Goal: Information Seeking & Learning: Learn about a topic

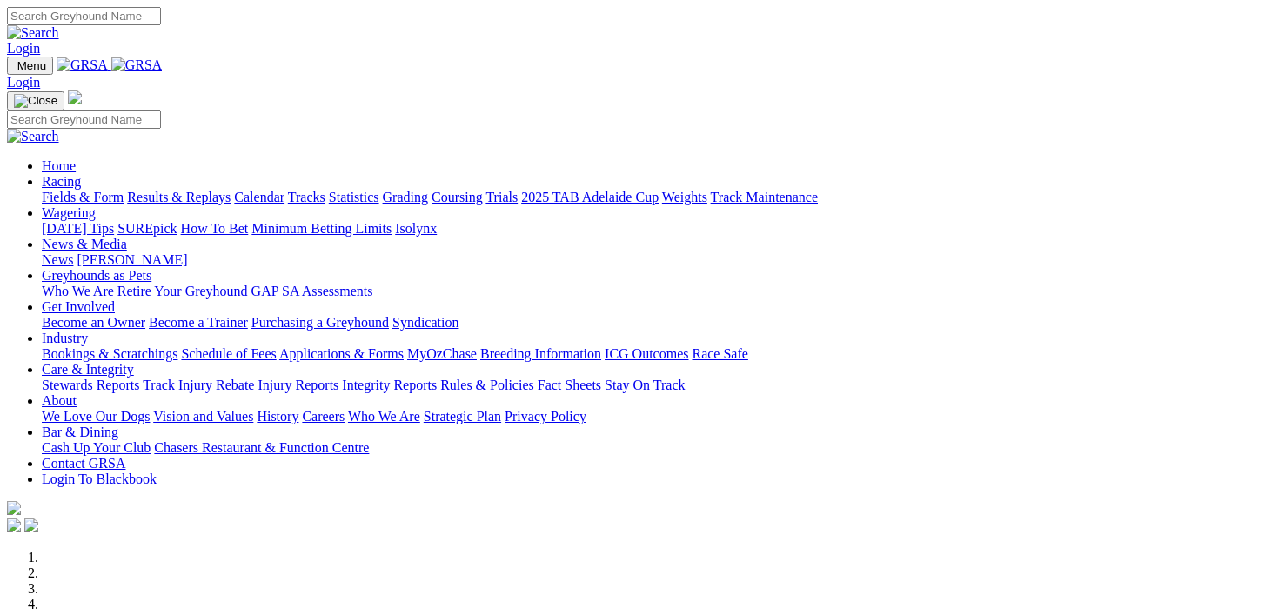
scroll to position [682, 0]
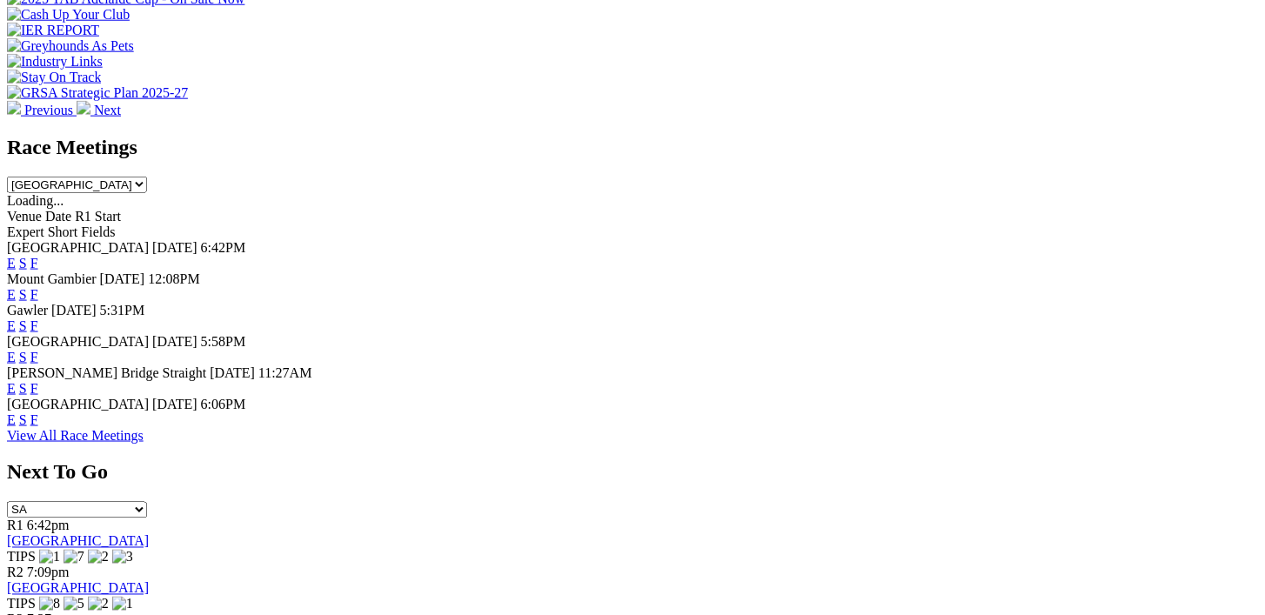
click at [38, 256] on link "F" at bounding box center [34, 263] width 8 height 15
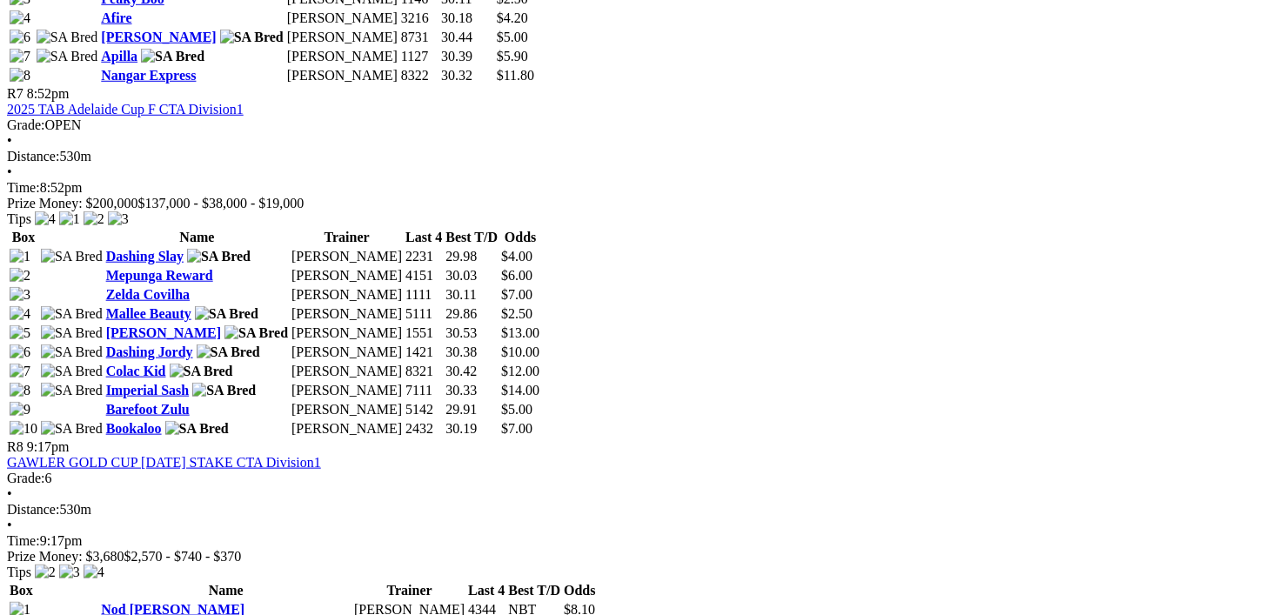
scroll to position [2750, 0]
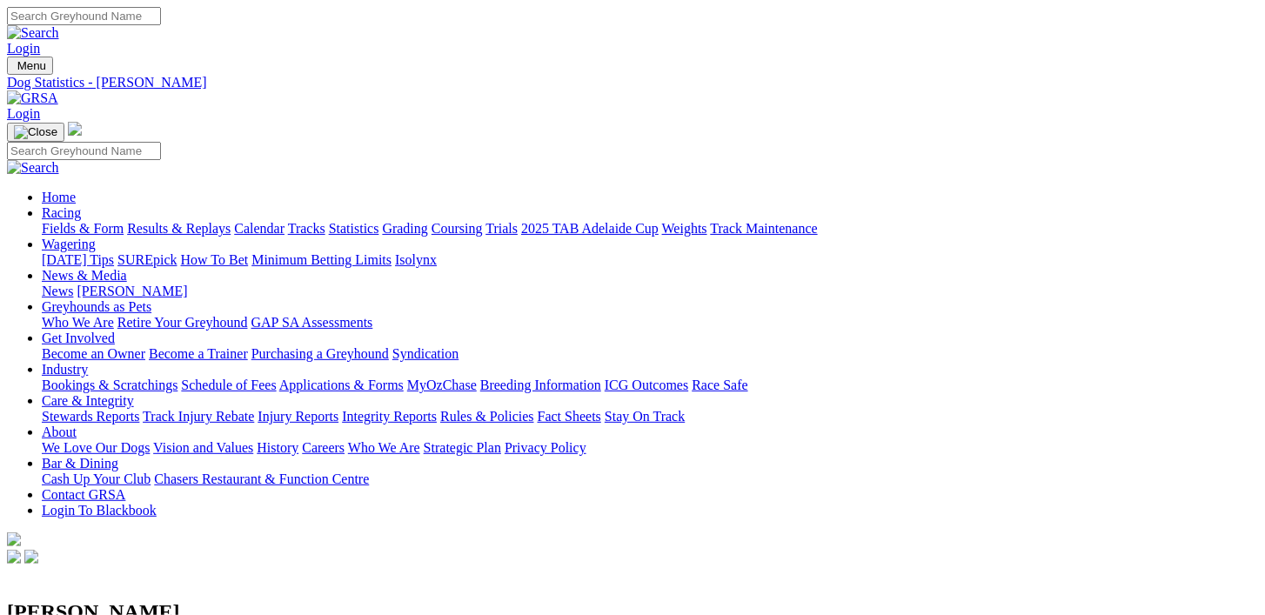
click at [81, 205] on link "Racing" at bounding box center [61, 212] width 39 height 15
click at [82, 221] on link "Fields & Form" at bounding box center [83, 228] width 82 height 15
click at [208, 221] on link "Results & Replays" at bounding box center [179, 228] width 104 height 15
click at [78, 221] on link "Fields & Form" at bounding box center [83, 228] width 82 height 15
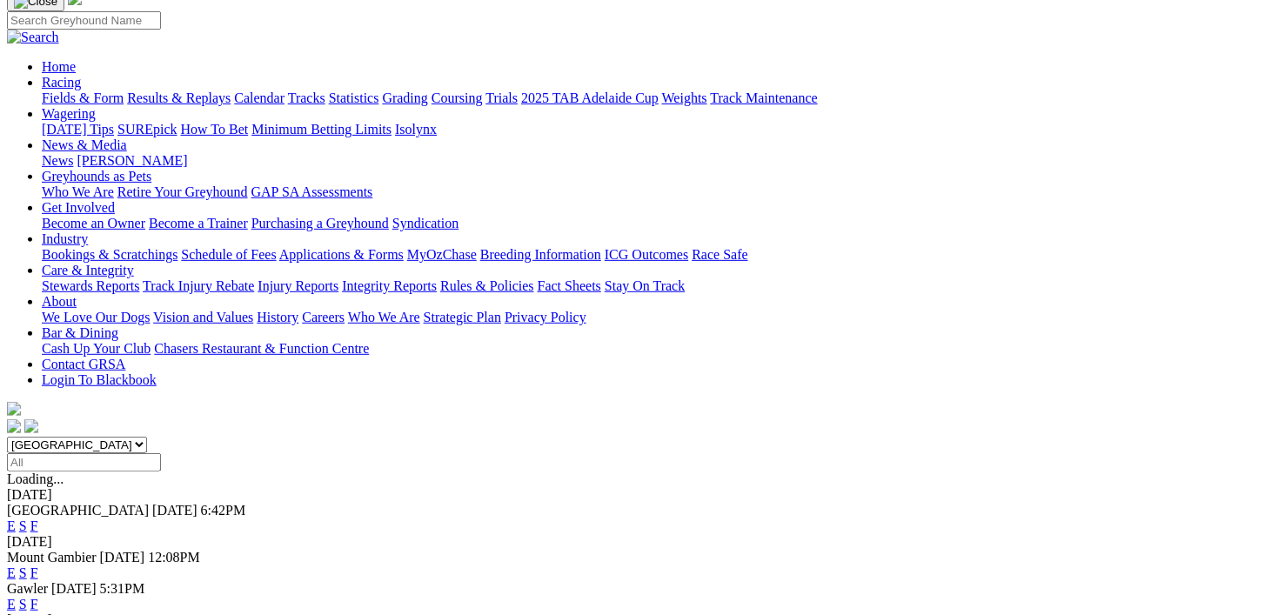
scroll to position [142, 0]
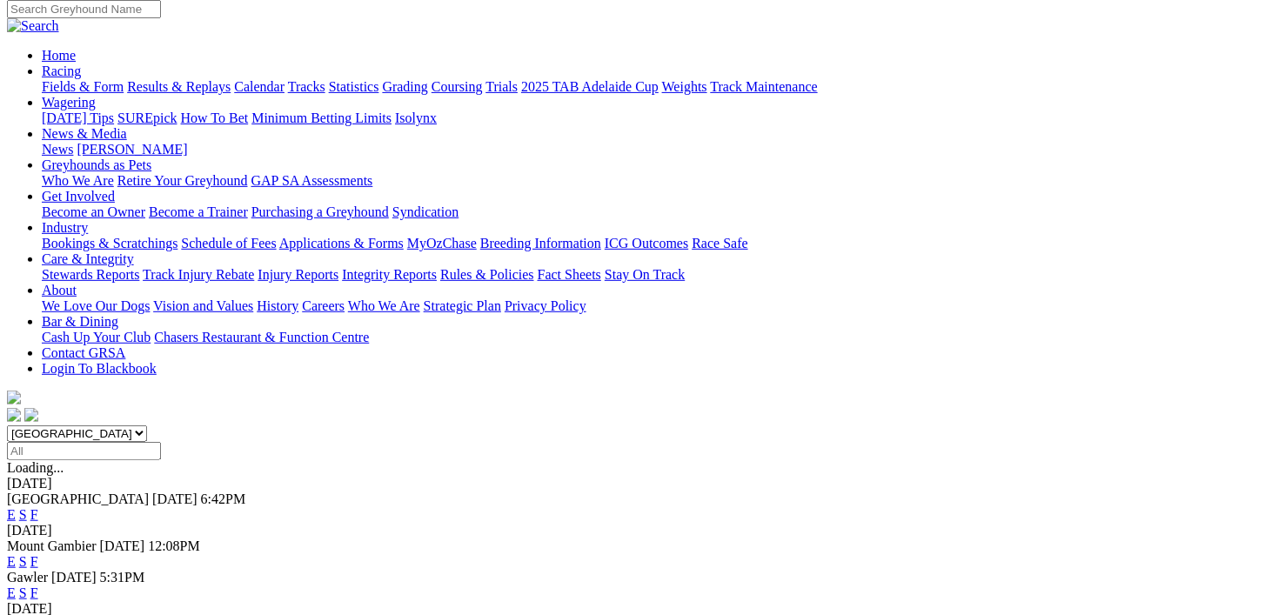
click at [38, 507] on link "F" at bounding box center [34, 514] width 8 height 15
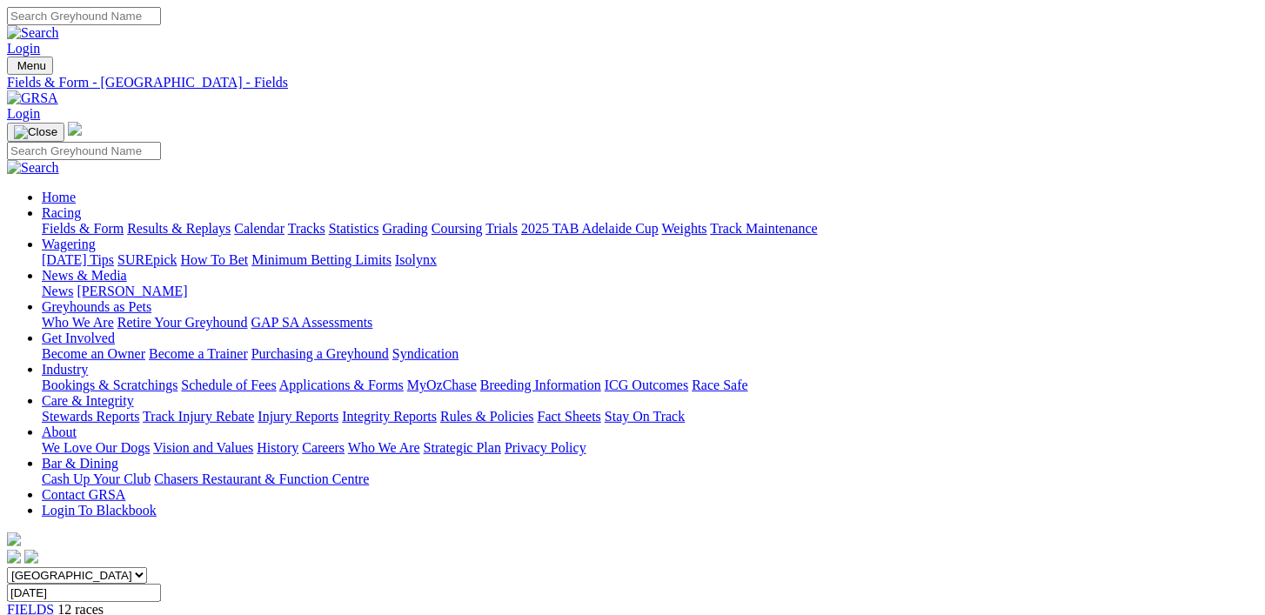
click at [104, 602] on span "12 races" at bounding box center [80, 609] width 46 height 15
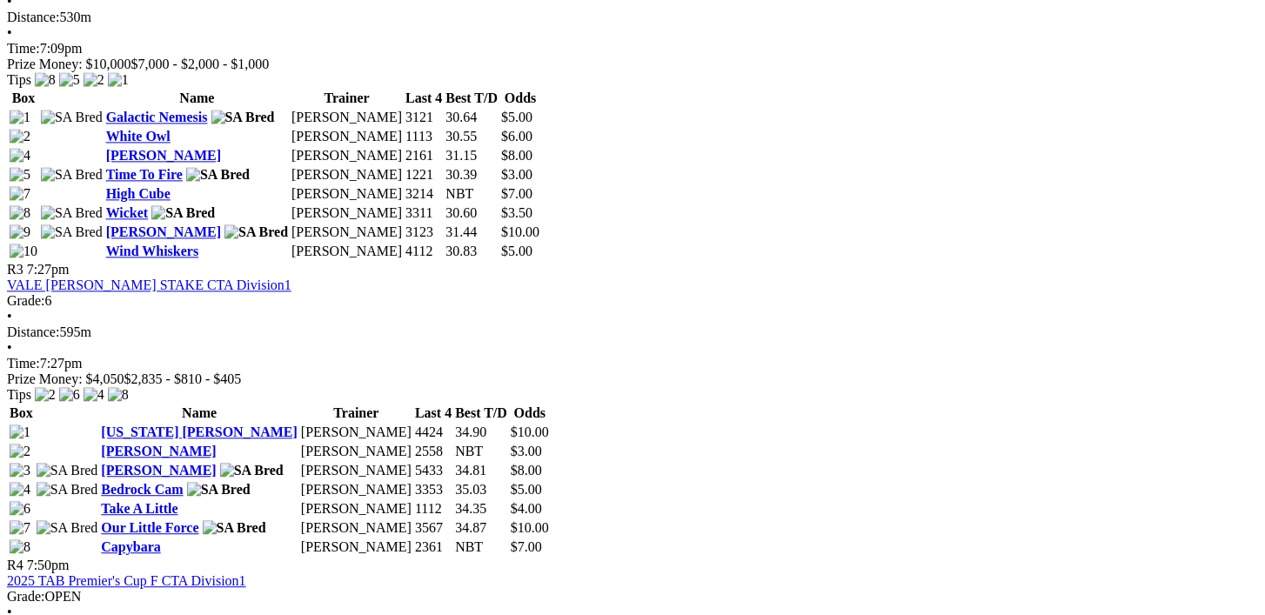
scroll to position [1271, 0]
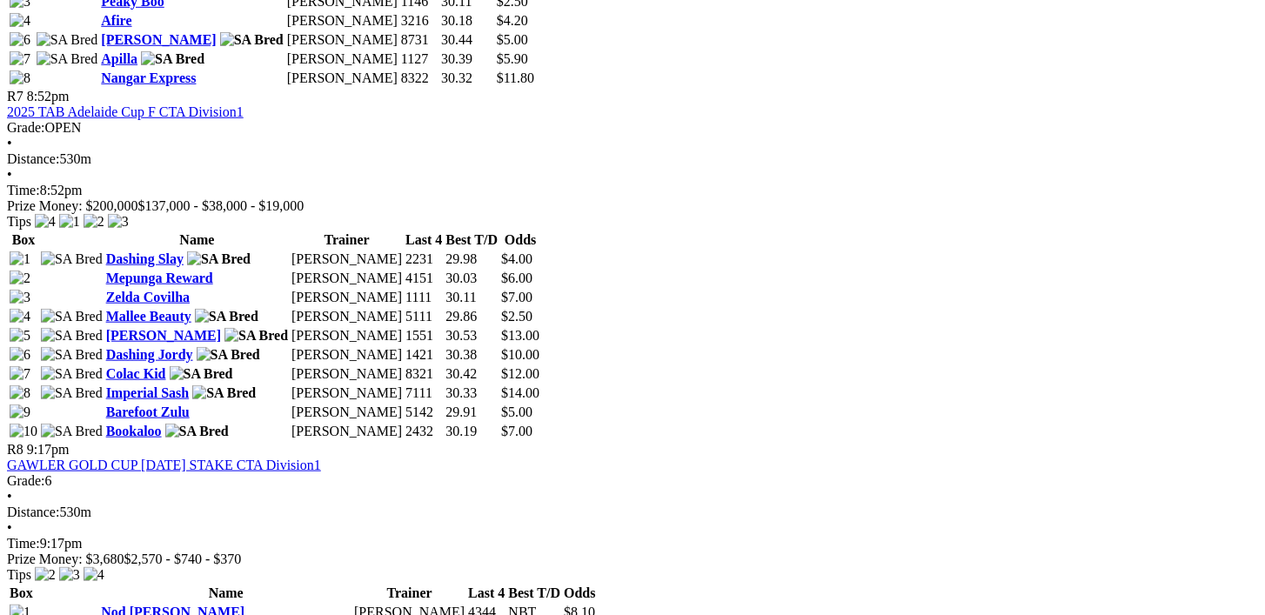
scroll to position [2758, 0]
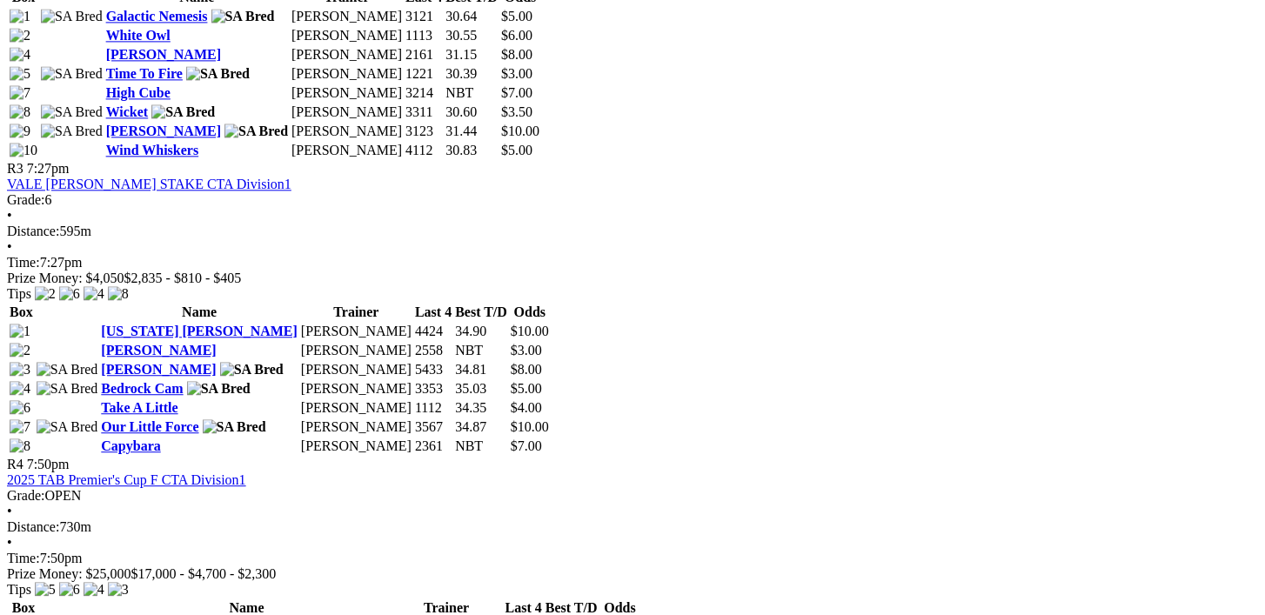
scroll to position [1369, 0]
